Goal: Information Seeking & Learning: Compare options

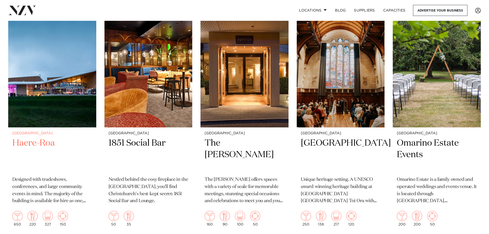
scroll to position [1053, 0]
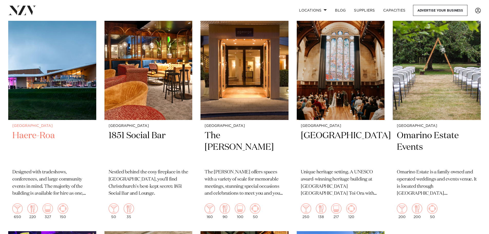
click at [41, 132] on h2 "Haere-Roa" at bounding box center [52, 147] width 80 height 35
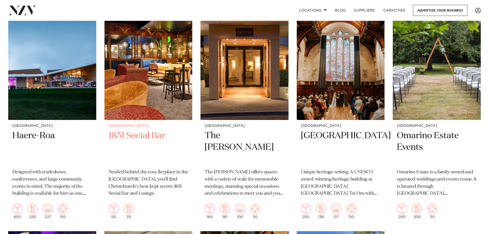
scroll to position [1049, 0]
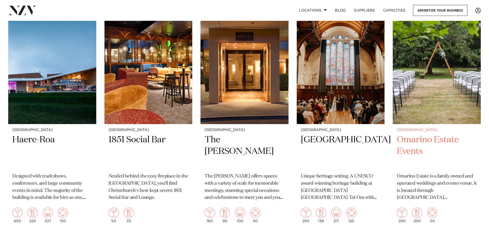
click at [417, 150] on h2 "Omarino Estate Events" at bounding box center [437, 151] width 80 height 35
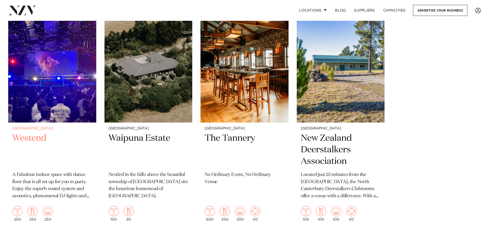
scroll to position [1276, 0]
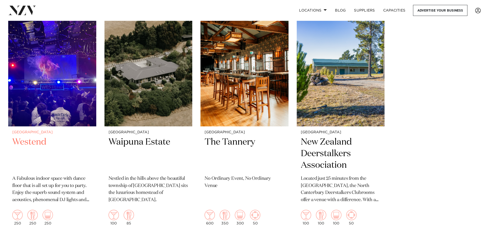
click at [41, 141] on h2 "Westend" at bounding box center [52, 153] width 80 height 35
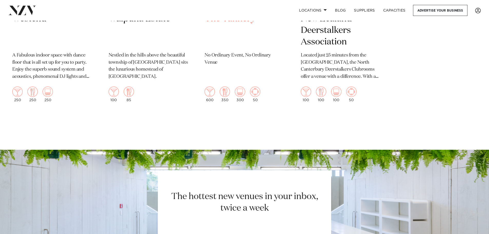
scroll to position [1323, 0]
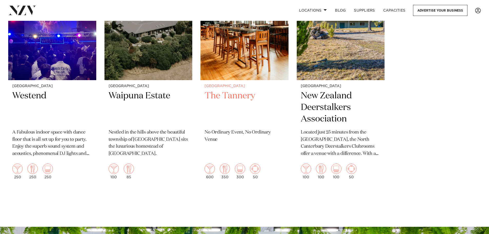
click at [244, 91] on h2 "The Tannery" at bounding box center [245, 107] width 80 height 35
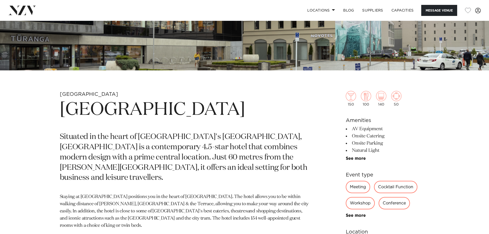
scroll to position [283, 0]
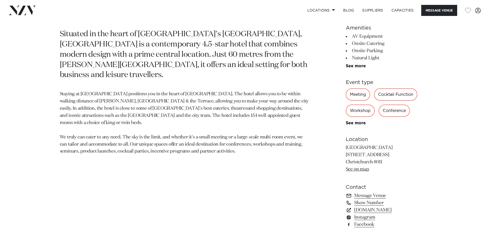
click at [401, 95] on div "Cocktail Function" at bounding box center [395, 94] width 43 height 12
click at [382, 93] on div "Cocktail Function" at bounding box center [395, 94] width 43 height 12
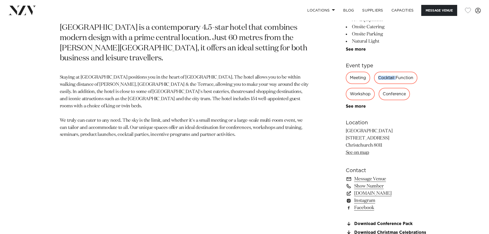
scroll to position [308, 0]
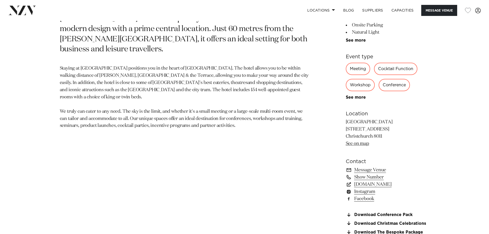
click at [414, 98] on div "See more" at bounding box center [388, 97] width 84 height 5
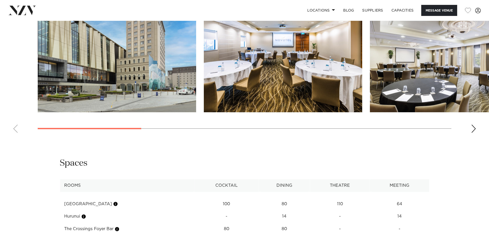
scroll to position [668, 0]
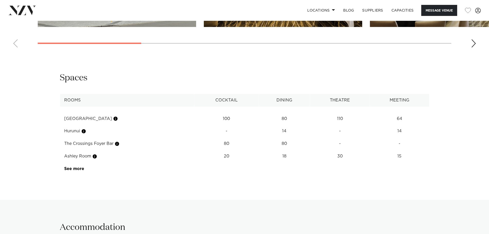
click at [79, 166] on td "See more" at bounding box center [84, 169] width 49 height 13
click at [79, 169] on link "See more" at bounding box center [84, 169] width 40 height 4
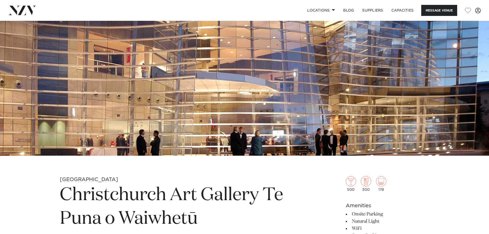
scroll to position [26, 0]
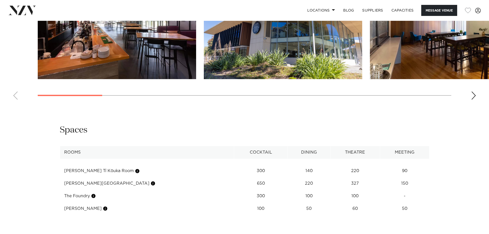
scroll to position [458, 0]
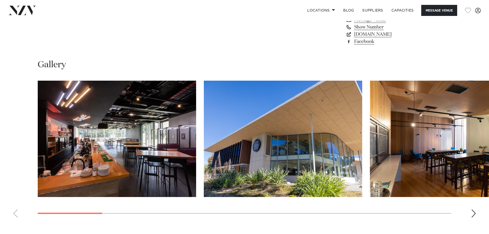
click at [474, 209] on swiper-container at bounding box center [244, 151] width 489 height 141
click at [473, 212] on div "Next slide" at bounding box center [473, 213] width 5 height 8
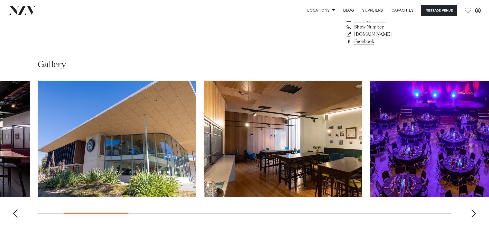
click at [470, 214] on swiper-container at bounding box center [244, 151] width 489 height 141
click at [473, 213] on div "Next slide" at bounding box center [473, 213] width 5 height 8
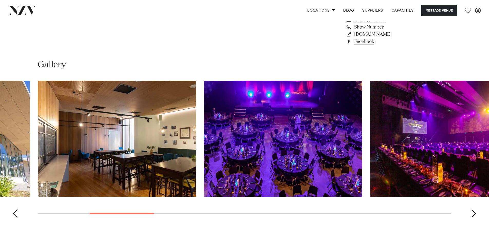
click at [473, 213] on div "Next slide" at bounding box center [473, 213] width 5 height 8
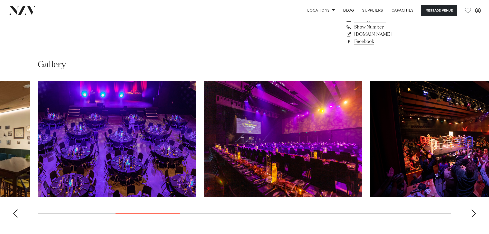
click at [473, 213] on div "Next slide" at bounding box center [473, 213] width 5 height 8
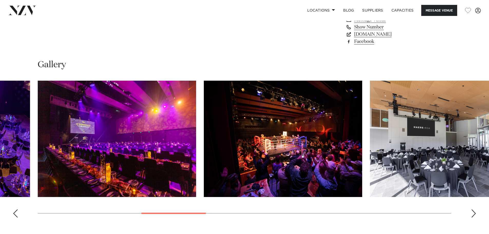
click at [473, 213] on div "Next slide" at bounding box center [473, 213] width 5 height 8
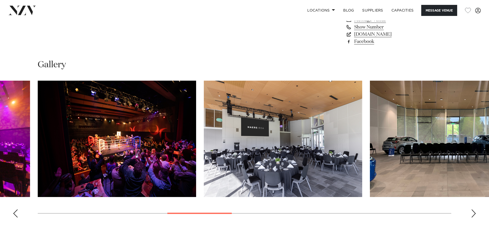
click at [473, 213] on div "Next slide" at bounding box center [473, 213] width 5 height 8
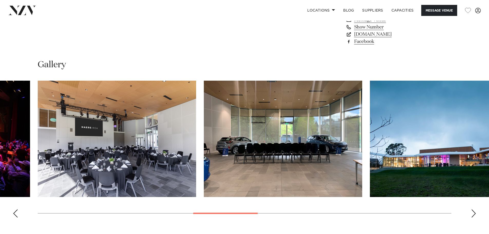
click at [473, 213] on div "Next slide" at bounding box center [473, 213] width 5 height 8
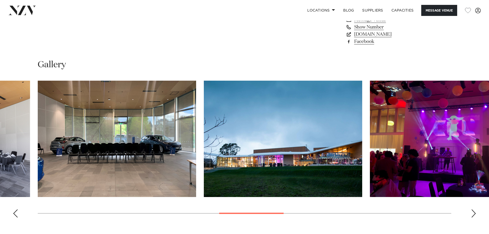
click at [473, 213] on div "Next slide" at bounding box center [473, 213] width 5 height 8
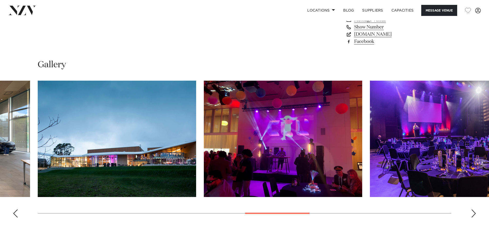
click at [473, 213] on div "Next slide" at bounding box center [473, 213] width 5 height 8
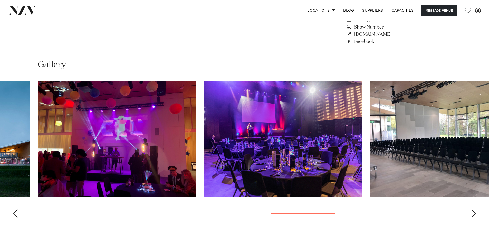
click at [473, 213] on div "Next slide" at bounding box center [473, 213] width 5 height 8
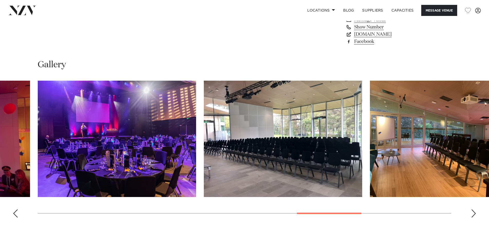
click at [473, 213] on div "Next slide" at bounding box center [473, 213] width 5 height 8
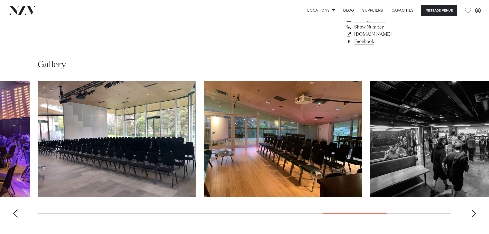
click at [473, 213] on div "Next slide" at bounding box center [473, 213] width 5 height 8
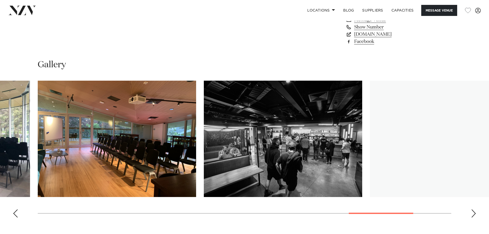
click at [473, 213] on div "Next slide" at bounding box center [473, 213] width 5 height 8
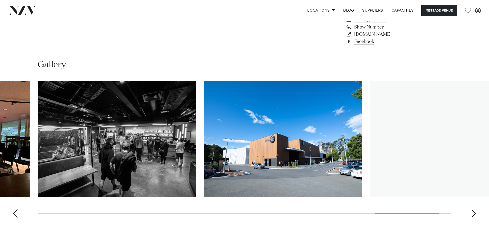
click at [473, 213] on div "Next slide" at bounding box center [473, 213] width 5 height 8
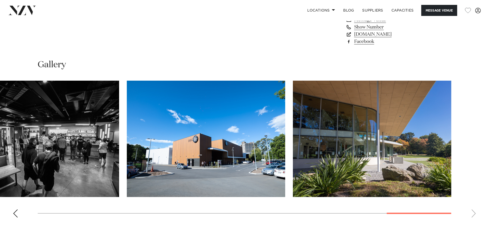
click at [473, 213] on swiper-container at bounding box center [244, 151] width 489 height 141
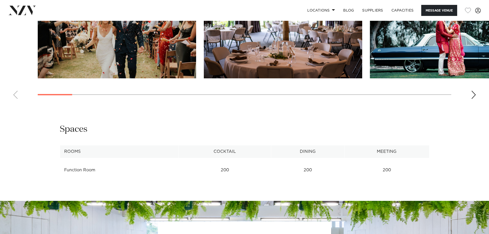
scroll to position [514, 0]
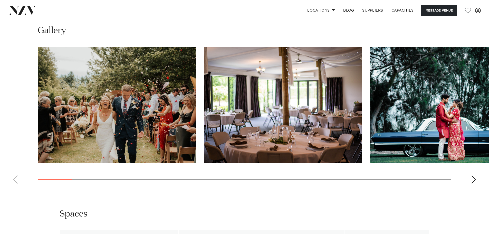
click at [471, 188] on swiper-container at bounding box center [244, 117] width 489 height 141
click at [471, 184] on div "Next slide" at bounding box center [473, 179] width 5 height 8
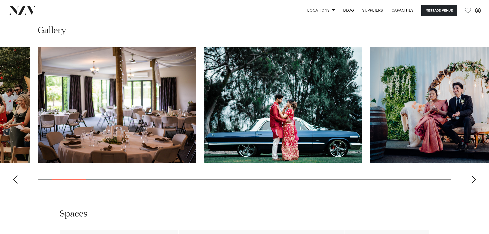
click at [471, 184] on div "Next slide" at bounding box center [473, 179] width 5 height 8
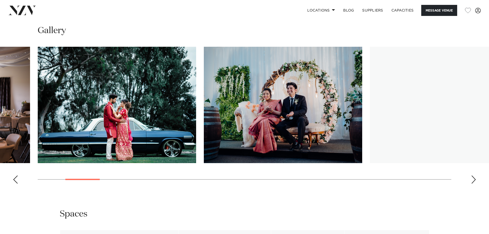
click at [471, 184] on div "Next slide" at bounding box center [473, 179] width 5 height 8
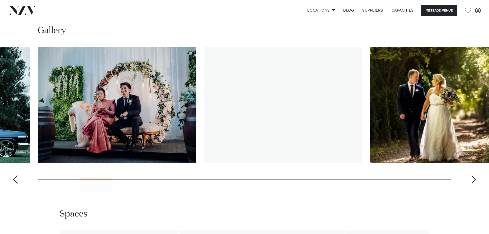
click at [471, 184] on div "Next slide" at bounding box center [473, 179] width 5 height 8
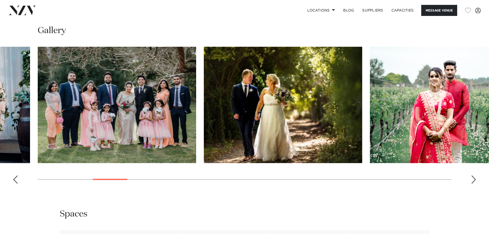
click at [471, 184] on div "Next slide" at bounding box center [473, 179] width 5 height 8
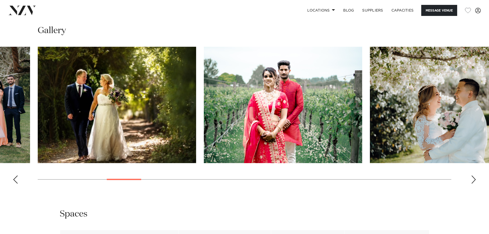
click at [471, 184] on div "Next slide" at bounding box center [473, 179] width 5 height 8
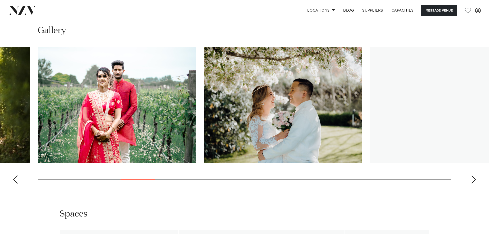
click at [471, 184] on div "Next slide" at bounding box center [473, 179] width 5 height 8
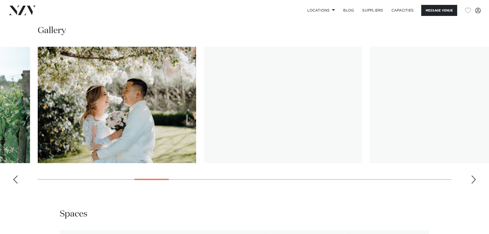
click at [471, 184] on div "Next slide" at bounding box center [473, 179] width 5 height 8
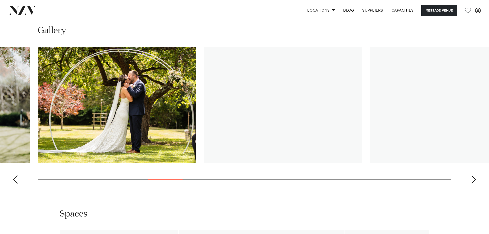
click at [471, 184] on div "Next slide" at bounding box center [473, 179] width 5 height 8
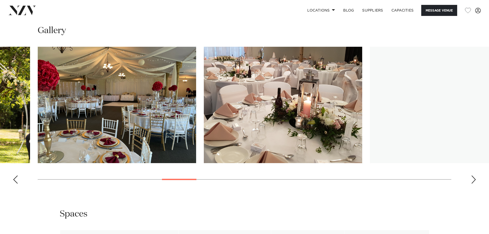
click at [471, 184] on div "Next slide" at bounding box center [473, 179] width 5 height 8
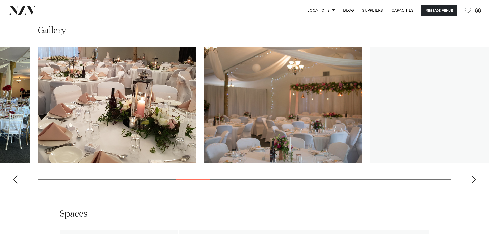
click at [471, 184] on div "Next slide" at bounding box center [473, 179] width 5 height 8
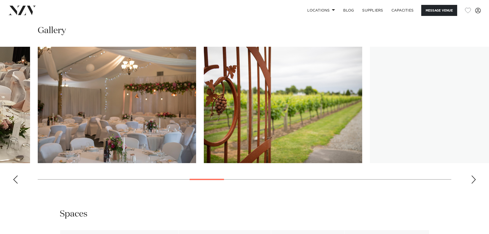
click at [471, 184] on div "Next slide" at bounding box center [473, 179] width 5 height 8
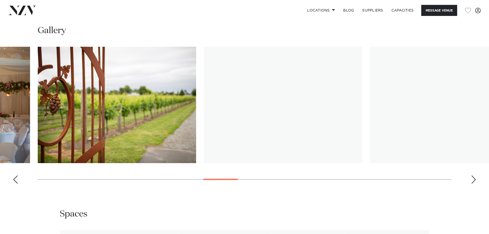
click at [471, 184] on div "Next slide" at bounding box center [473, 179] width 5 height 8
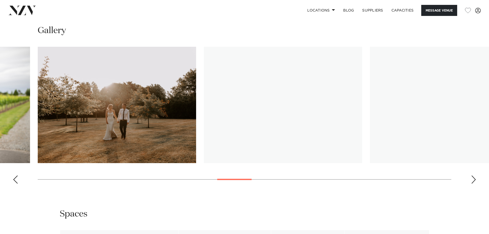
click at [471, 184] on div "Next slide" at bounding box center [473, 179] width 5 height 8
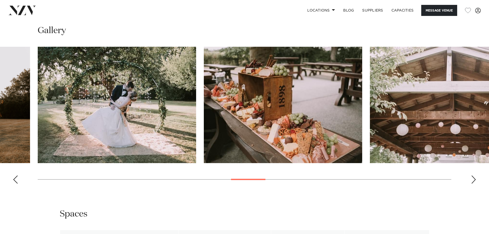
click at [471, 184] on div "Next slide" at bounding box center [473, 179] width 5 height 8
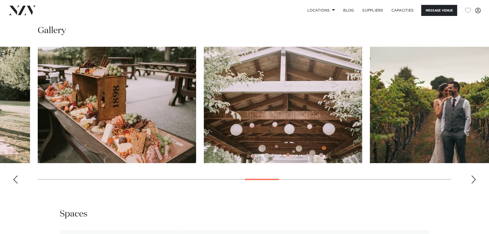
click at [471, 184] on div "Next slide" at bounding box center [473, 179] width 5 height 8
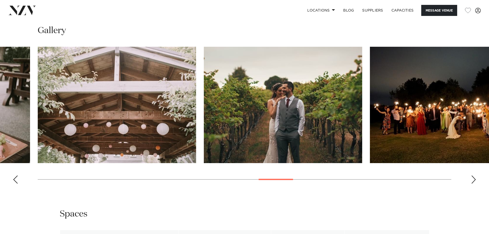
click at [471, 184] on div "Next slide" at bounding box center [473, 179] width 5 height 8
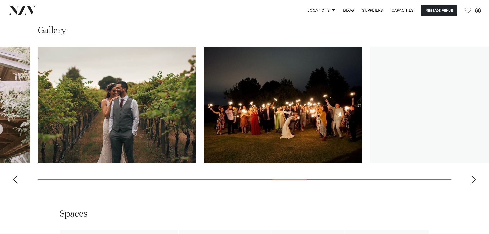
click at [471, 184] on div "Next slide" at bounding box center [473, 179] width 5 height 8
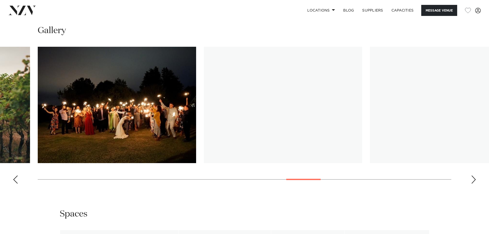
click at [471, 184] on div "Next slide" at bounding box center [473, 179] width 5 height 8
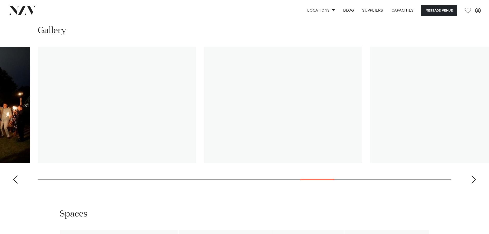
click at [471, 184] on div "Next slide" at bounding box center [473, 179] width 5 height 8
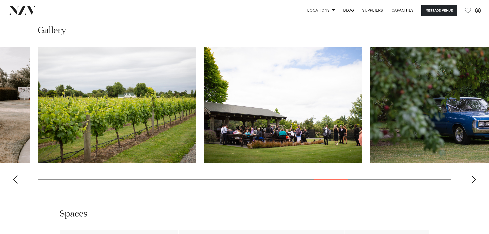
click at [472, 188] on swiper-container at bounding box center [244, 117] width 489 height 141
click at [474, 184] on div "Next slide" at bounding box center [473, 179] width 5 height 8
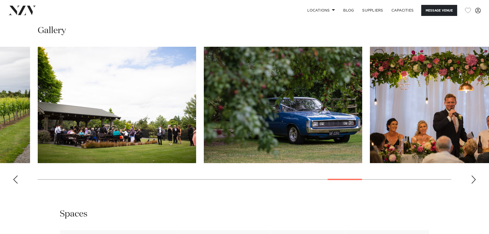
click at [474, 184] on div "Next slide" at bounding box center [473, 179] width 5 height 8
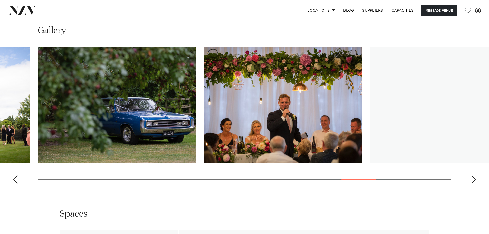
click at [474, 184] on div "Next slide" at bounding box center [473, 179] width 5 height 8
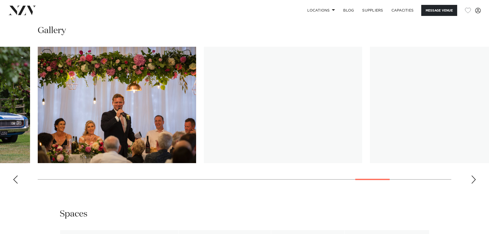
click at [474, 184] on div "Next slide" at bounding box center [473, 179] width 5 height 8
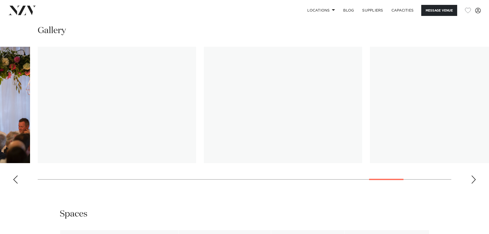
click at [474, 184] on div "Next slide" at bounding box center [473, 179] width 5 height 8
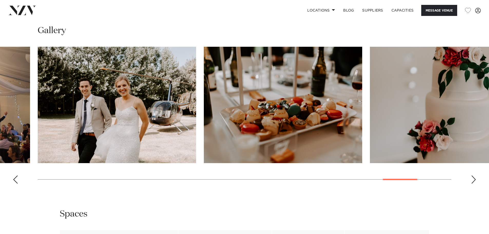
click at [16, 184] on div "Previous slide" at bounding box center [15, 179] width 5 height 8
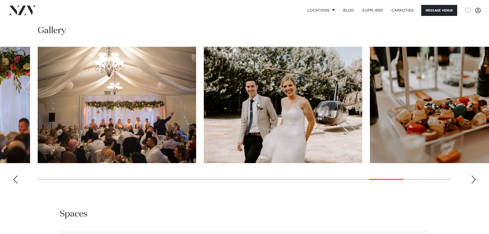
click at [473, 184] on div "Next slide" at bounding box center [473, 179] width 5 height 8
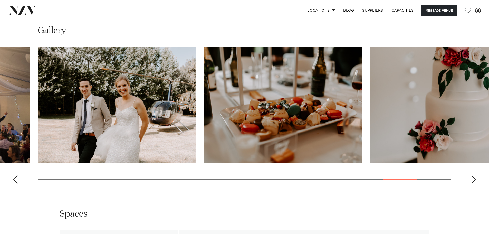
click at [473, 184] on div "Next slide" at bounding box center [473, 179] width 5 height 8
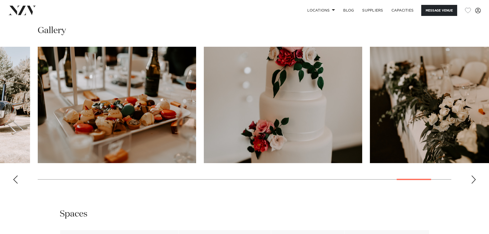
click at [473, 184] on div "Next slide" at bounding box center [473, 179] width 5 height 8
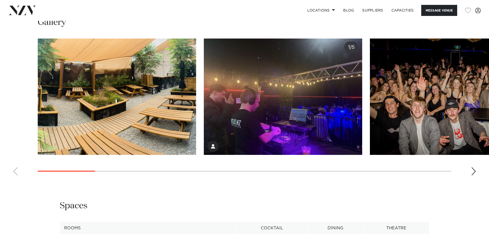
scroll to position [514, 0]
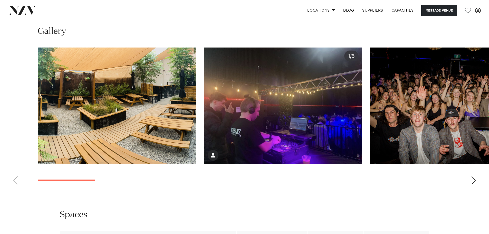
click at [475, 177] on div "Next slide" at bounding box center [473, 180] width 5 height 8
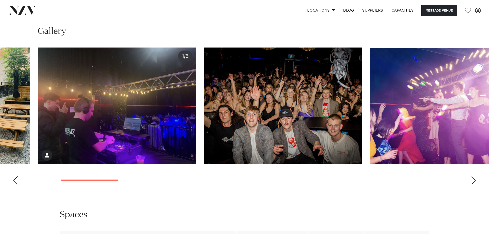
click at [475, 177] on div "Next slide" at bounding box center [473, 180] width 5 height 8
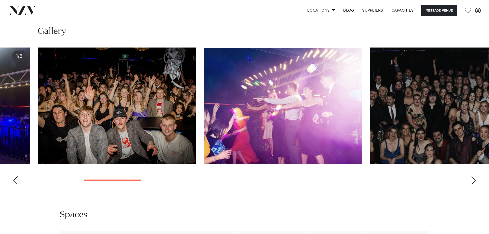
click at [475, 177] on div "Next slide" at bounding box center [473, 180] width 5 height 8
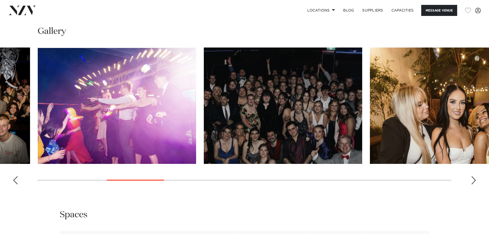
click at [475, 177] on div "Next slide" at bounding box center [473, 180] width 5 height 8
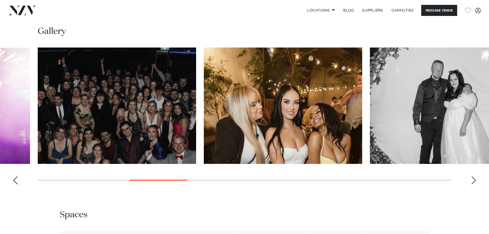
click at [475, 177] on div "Next slide" at bounding box center [473, 180] width 5 height 8
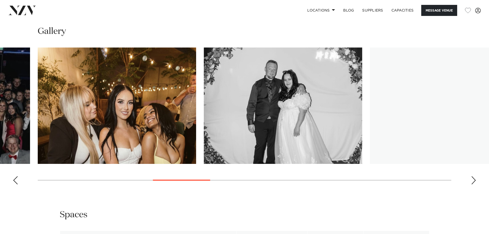
click at [475, 177] on div "Next slide" at bounding box center [473, 180] width 5 height 8
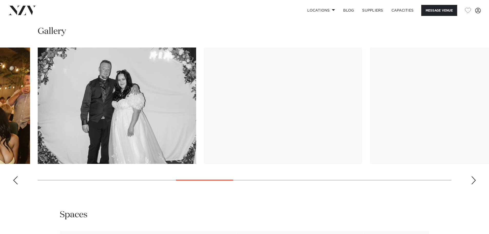
click at [475, 177] on div "Next slide" at bounding box center [473, 180] width 5 height 8
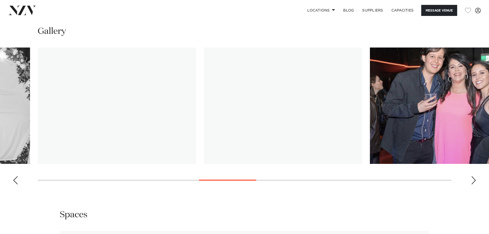
click at [475, 177] on div "Next slide" at bounding box center [473, 180] width 5 height 8
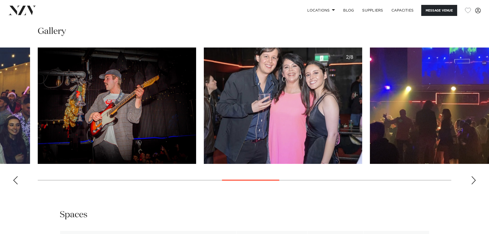
click at [475, 177] on div "Next slide" at bounding box center [473, 180] width 5 height 8
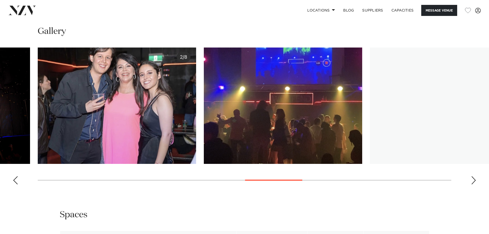
click at [475, 177] on div "Next slide" at bounding box center [473, 180] width 5 height 8
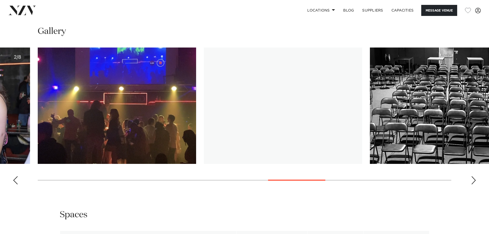
click at [475, 177] on div "Next slide" at bounding box center [473, 180] width 5 height 8
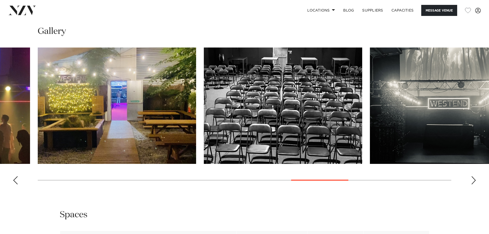
click at [475, 177] on div "Next slide" at bounding box center [473, 180] width 5 height 8
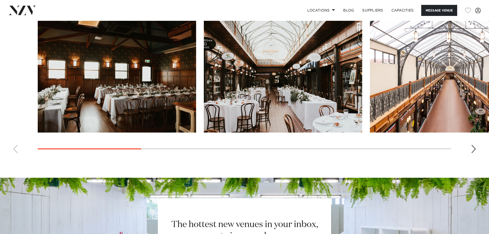
scroll to position [514, 0]
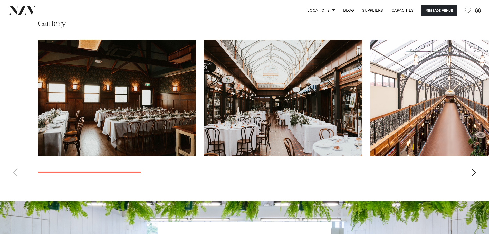
click at [475, 173] on div "Next slide" at bounding box center [473, 172] width 5 height 8
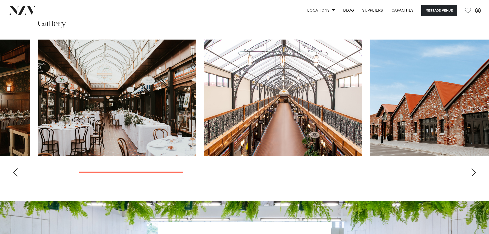
click at [475, 173] on div "Next slide" at bounding box center [473, 172] width 5 height 8
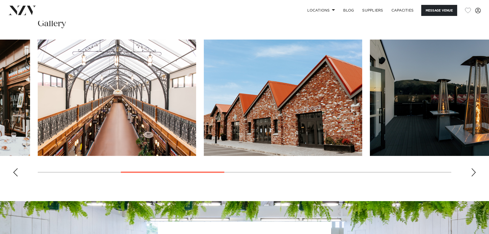
click at [475, 173] on div "Next slide" at bounding box center [473, 172] width 5 height 8
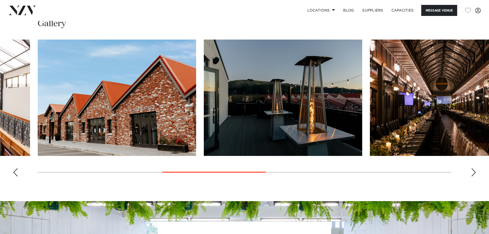
click at [475, 173] on div "Next slide" at bounding box center [473, 172] width 5 height 8
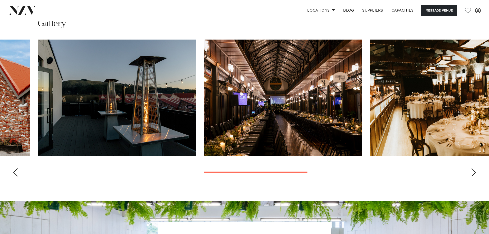
click at [475, 173] on div "Next slide" at bounding box center [473, 172] width 5 height 8
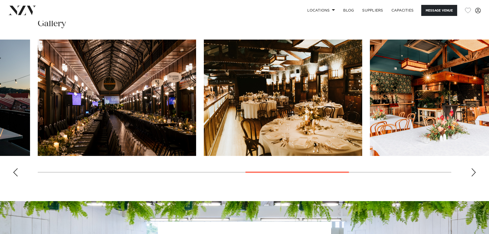
click at [475, 173] on div "Next slide" at bounding box center [473, 172] width 5 height 8
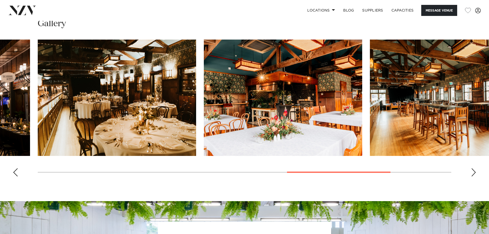
click at [475, 173] on div "Next slide" at bounding box center [473, 172] width 5 height 8
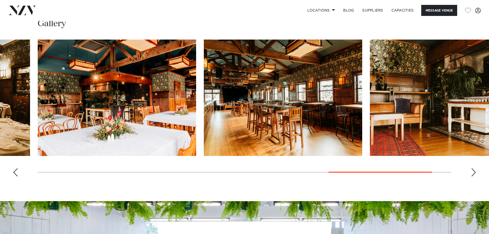
click at [475, 173] on div "Next slide" at bounding box center [473, 172] width 5 height 8
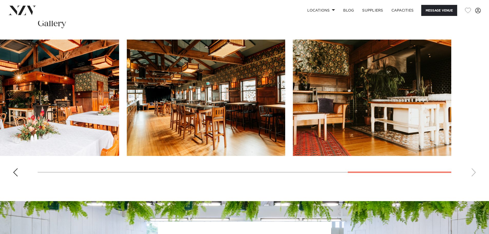
click at [475, 173] on swiper-container at bounding box center [244, 110] width 489 height 141
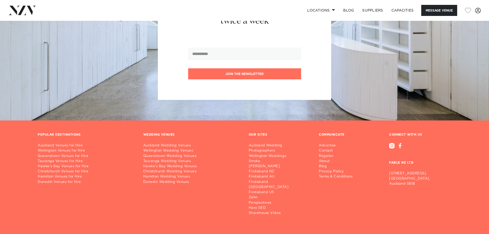
scroll to position [769, 0]
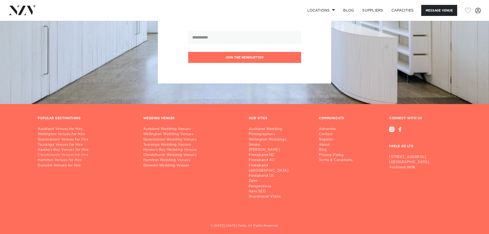
click at [68, 154] on link "Christchurch Venues for Hire" at bounding box center [86, 155] width 97 height 5
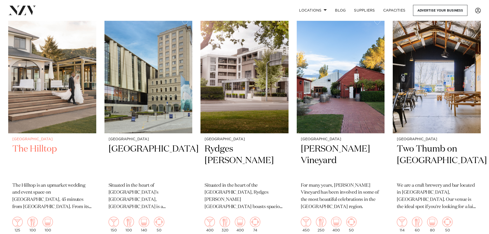
scroll to position [283, 0]
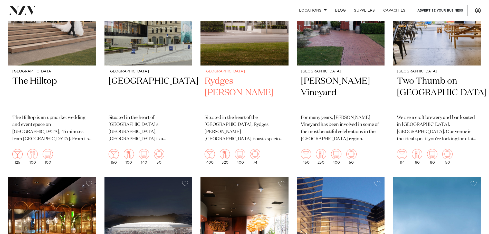
click at [249, 78] on h2 "Rydges Latimer" at bounding box center [245, 93] width 80 height 35
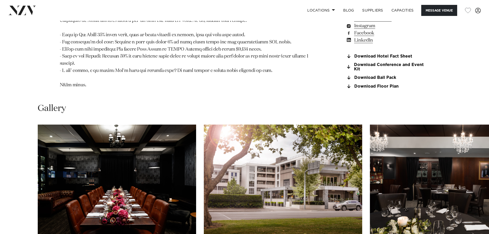
scroll to position [642, 0]
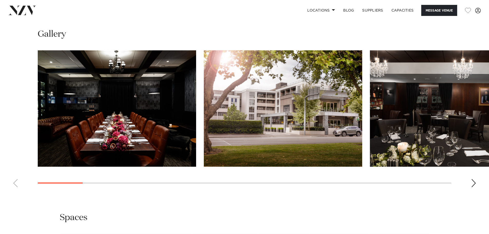
click at [473, 179] on div "Next slide" at bounding box center [473, 183] width 5 height 8
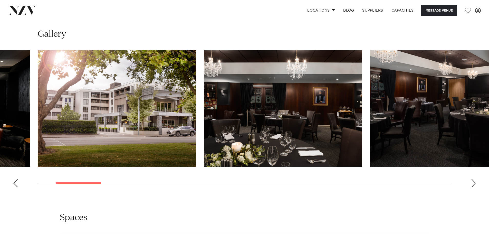
click at [474, 179] on div "Next slide" at bounding box center [473, 183] width 5 height 8
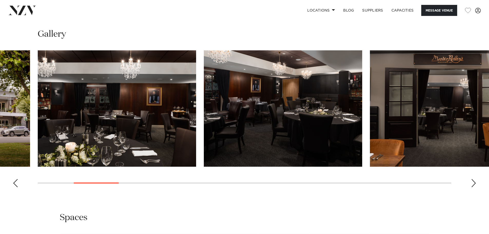
click at [477, 172] on swiper-container at bounding box center [244, 120] width 489 height 141
click at [476, 179] on div "Next slide" at bounding box center [473, 183] width 5 height 8
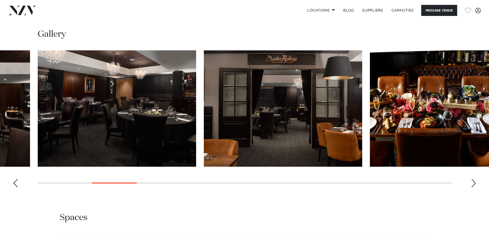
click at [475, 179] on div "Next slide" at bounding box center [473, 183] width 5 height 8
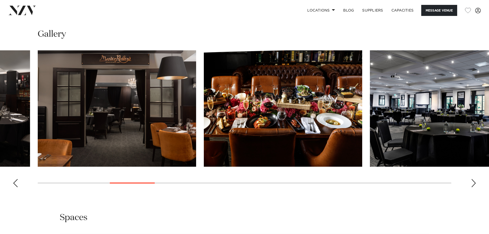
click at [475, 179] on div "Next slide" at bounding box center [473, 183] width 5 height 8
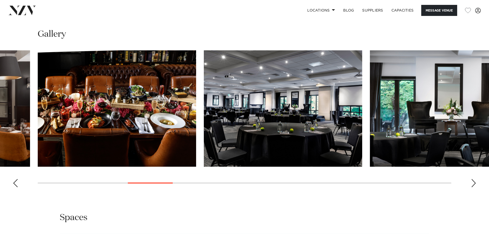
click at [475, 179] on div "Next slide" at bounding box center [473, 183] width 5 height 8
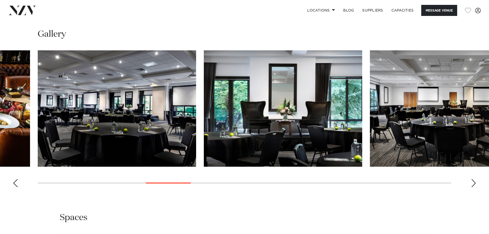
click at [475, 179] on div "Next slide" at bounding box center [473, 183] width 5 height 8
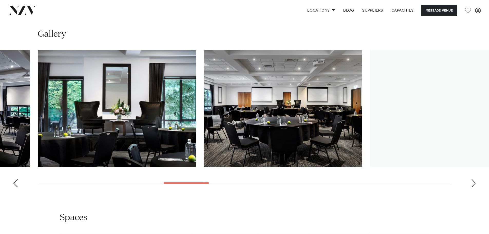
click at [475, 179] on div "Next slide" at bounding box center [473, 183] width 5 height 8
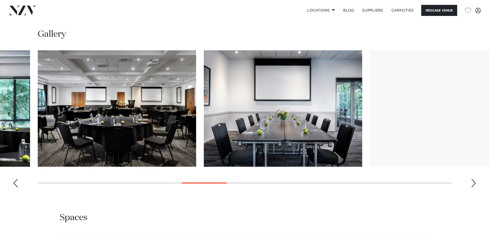
click at [475, 179] on div "Next slide" at bounding box center [473, 183] width 5 height 8
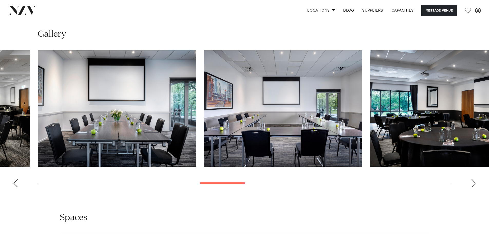
click at [475, 179] on div "Next slide" at bounding box center [473, 183] width 5 height 8
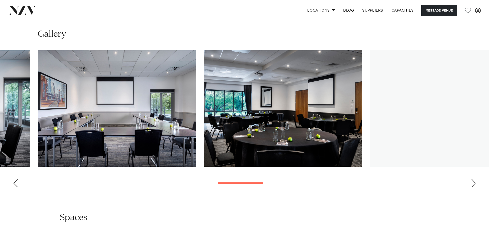
click at [475, 179] on div "Next slide" at bounding box center [473, 183] width 5 height 8
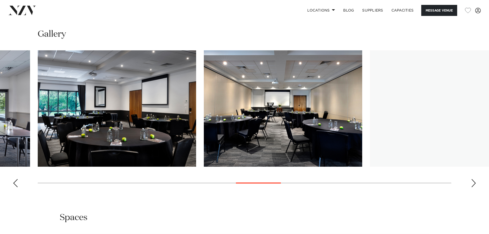
click at [475, 179] on div "Next slide" at bounding box center [473, 183] width 5 height 8
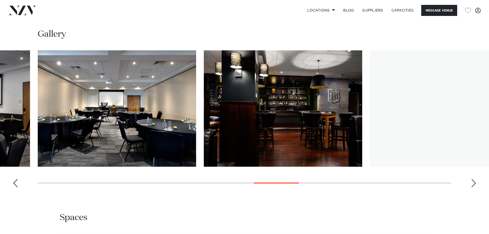
click at [475, 179] on div "Next slide" at bounding box center [473, 183] width 5 height 8
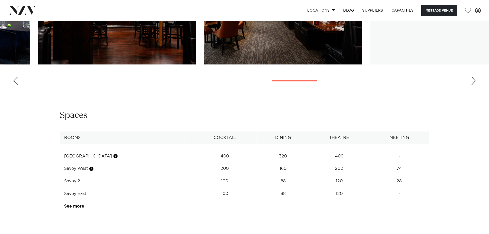
scroll to position [745, 0]
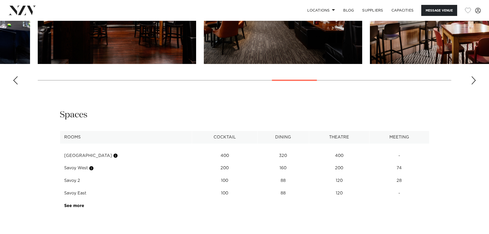
click at [113, 153] on button "button" at bounding box center [115, 155] width 5 height 5
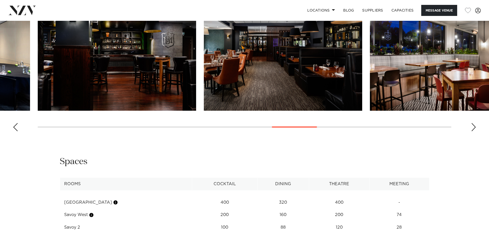
scroll to position [642, 0]
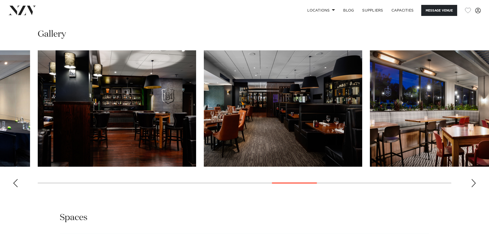
click at [477, 170] on swiper-container at bounding box center [244, 120] width 489 height 141
click at [474, 179] on div "Next slide" at bounding box center [473, 183] width 5 height 8
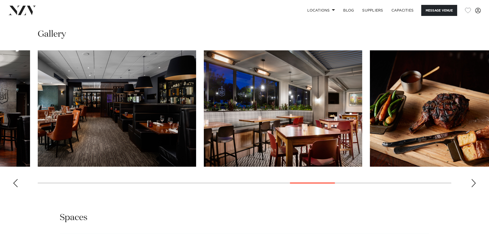
click at [472, 179] on div "Next slide" at bounding box center [473, 183] width 5 height 8
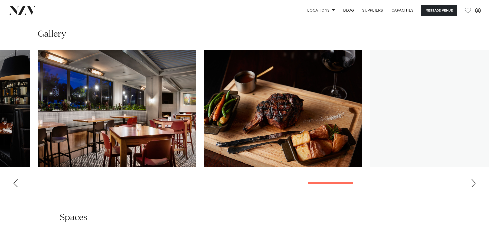
click at [472, 179] on div "Next slide" at bounding box center [473, 183] width 5 height 8
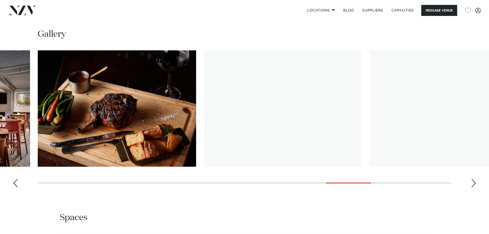
click at [472, 179] on div "Next slide" at bounding box center [473, 183] width 5 height 8
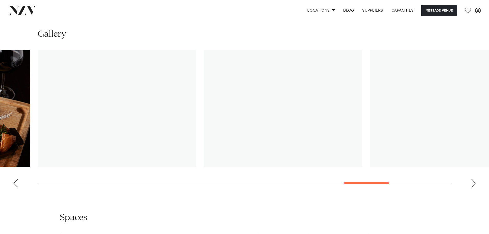
click at [472, 179] on div "Next slide" at bounding box center [473, 183] width 5 height 8
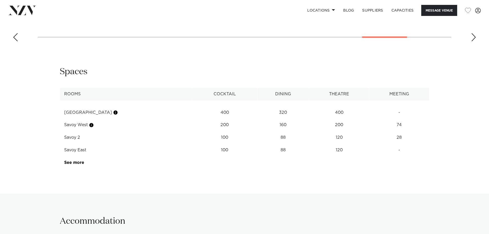
scroll to position [822, 0]
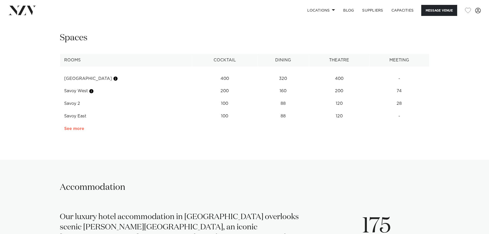
click at [77, 127] on link "See more" at bounding box center [84, 129] width 40 height 4
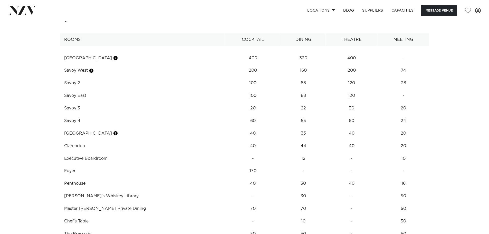
scroll to position [796, 0]
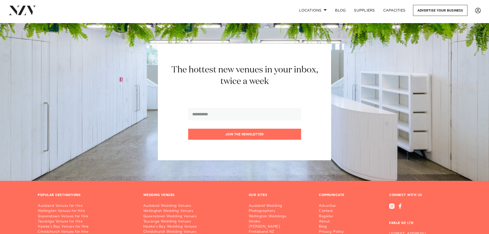
scroll to position [1696, 0]
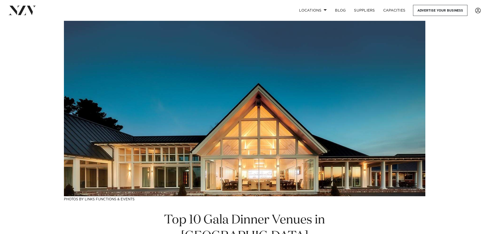
click at [164, 168] on img at bounding box center [245, 108] width 362 height 175
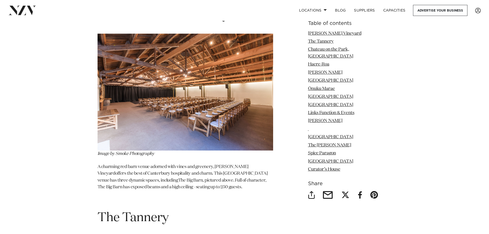
scroll to position [668, 0]
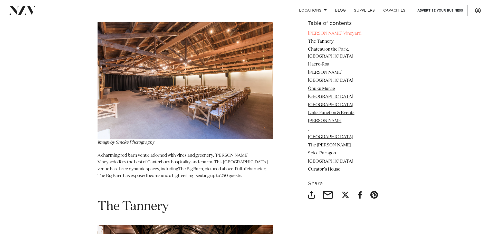
click at [345, 34] on link "[PERSON_NAME] Vineyard" at bounding box center [334, 33] width 53 height 4
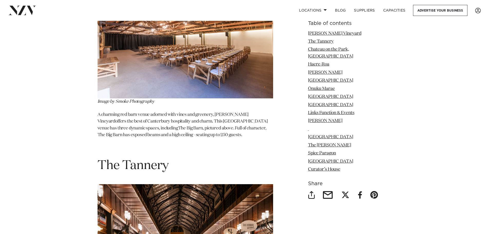
scroll to position [617, 0]
